Goal: Find specific page/section: Find specific page/section

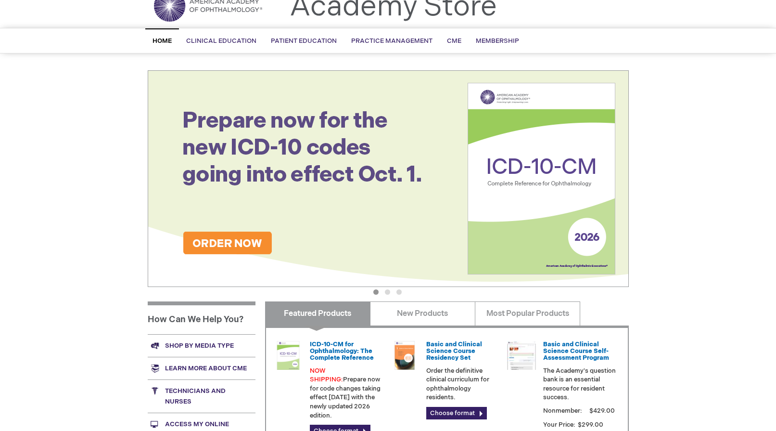
scroll to position [96, 0]
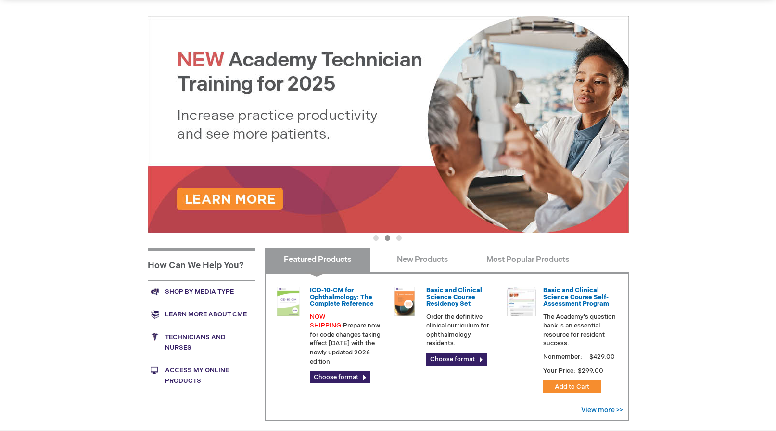
click at [211, 293] on link "Shop by media type" at bounding box center [202, 291] width 108 height 23
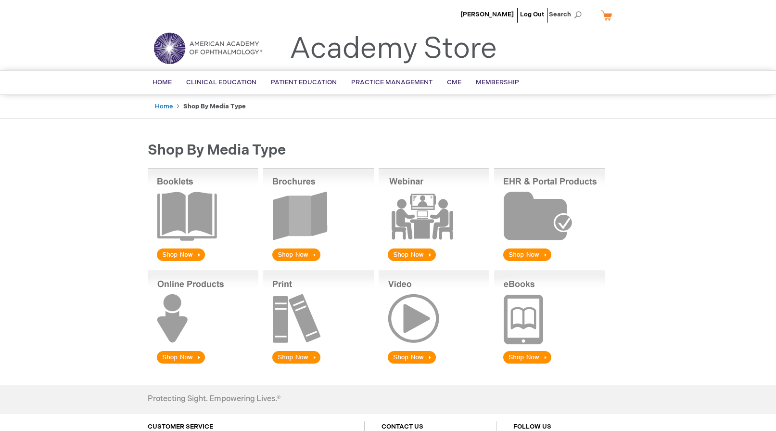
click at [304, 248] on img at bounding box center [318, 215] width 111 height 95
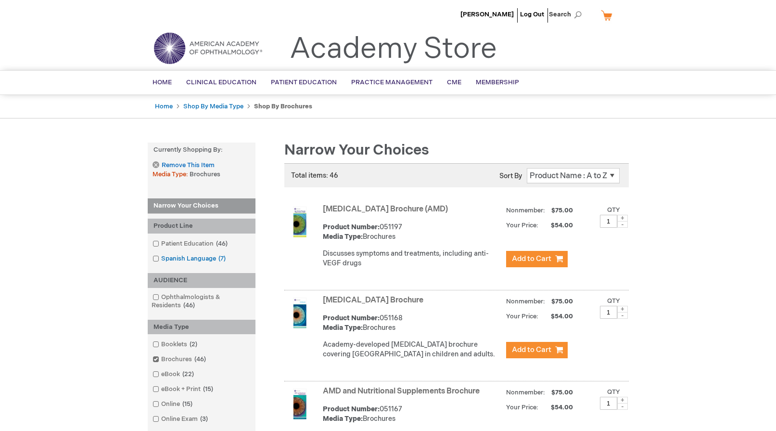
click at [194, 262] on link "Spanish Language 7 items" at bounding box center [189, 258] width 79 height 9
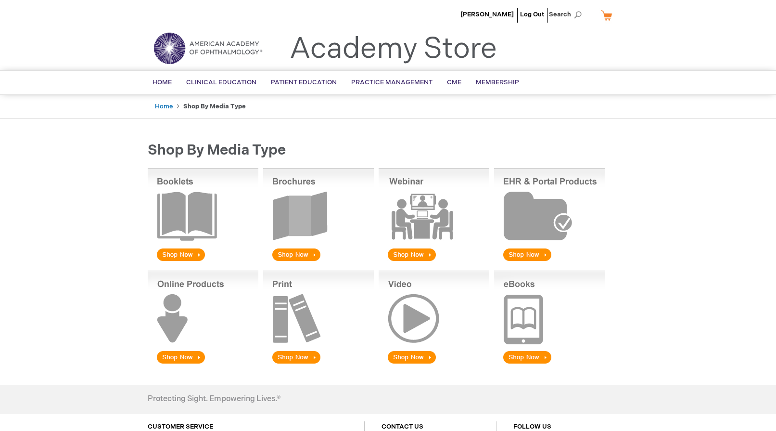
click at [295, 249] on img at bounding box center [318, 215] width 111 height 95
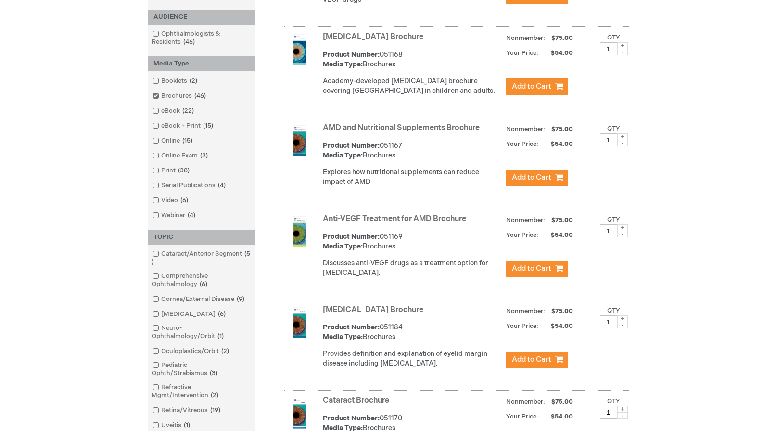
scroll to position [289, 0]
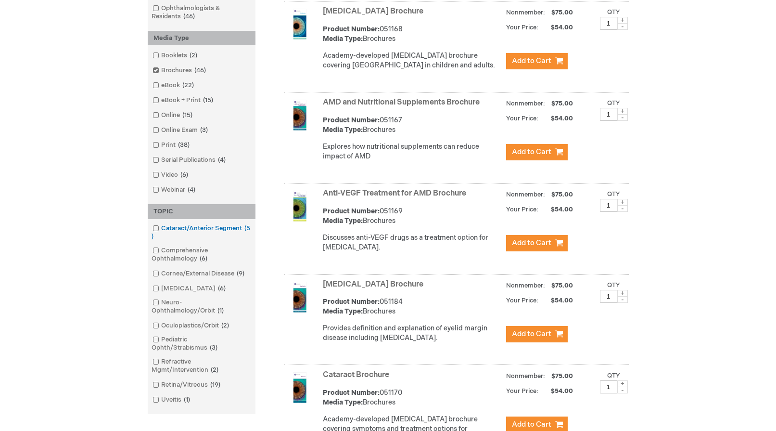
click at [161, 228] on span at bounding box center [161, 228] width 0 height 8
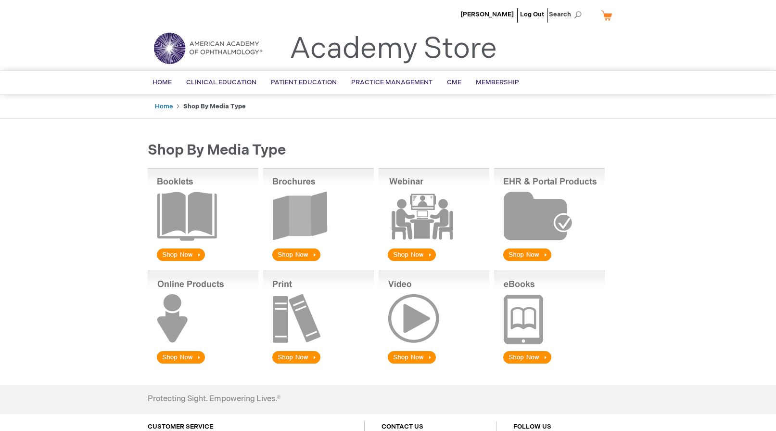
click at [309, 220] on img at bounding box center [318, 215] width 111 height 95
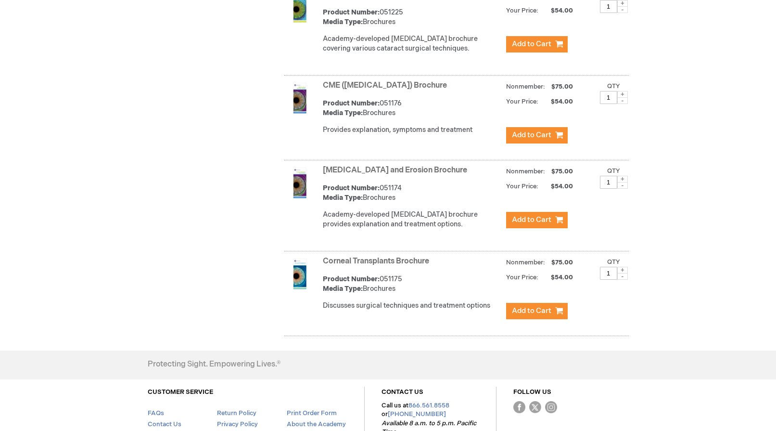
scroll to position [770, 0]
